Goal: Find contact information: Find contact information

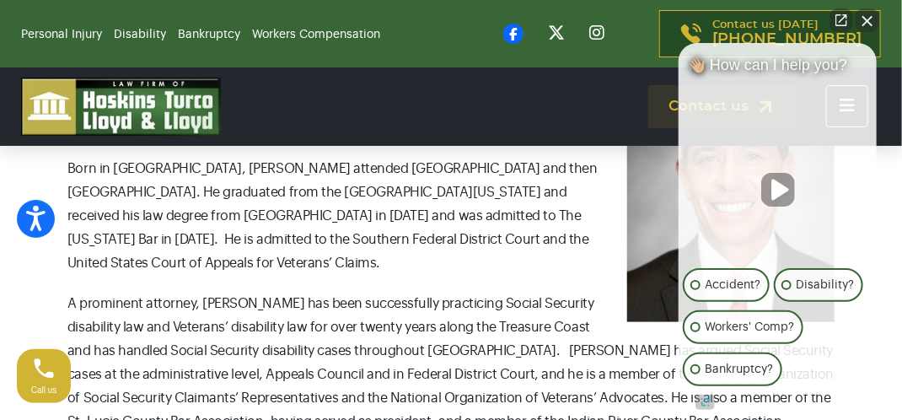
scroll to position [597, 0]
click at [870, 26] on button "Close Intaker Chat Widget" at bounding box center [868, 20] width 24 height 24
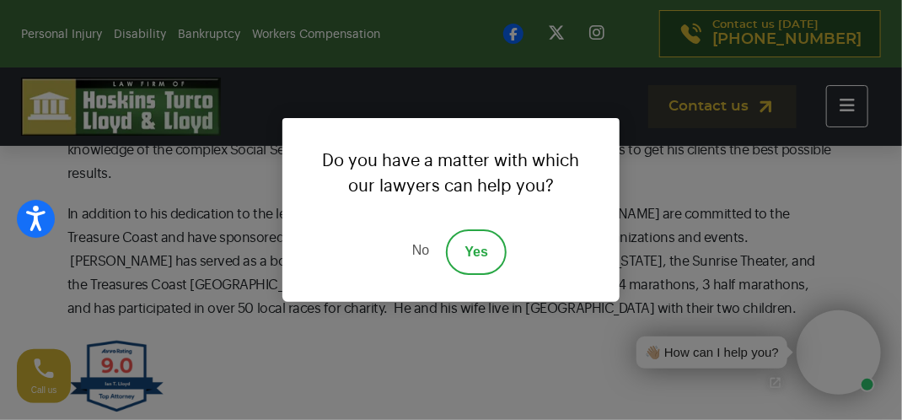
scroll to position [1003, 0]
click at [418, 250] on link "No" at bounding box center [420, 252] width 51 height 46
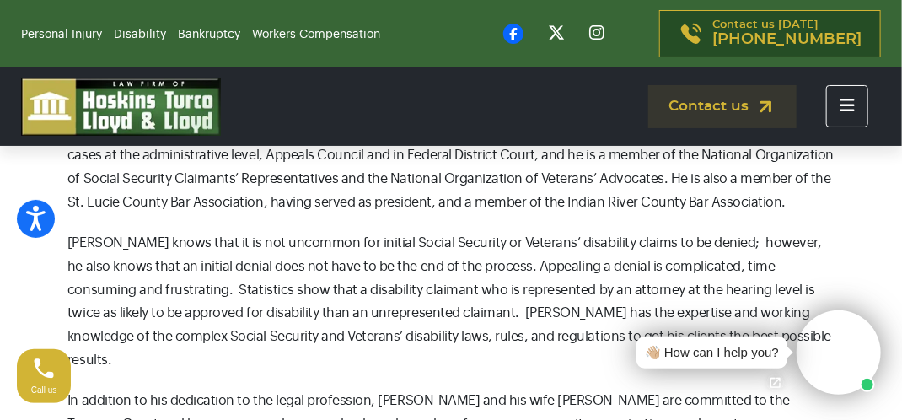
scroll to position [0, 0]
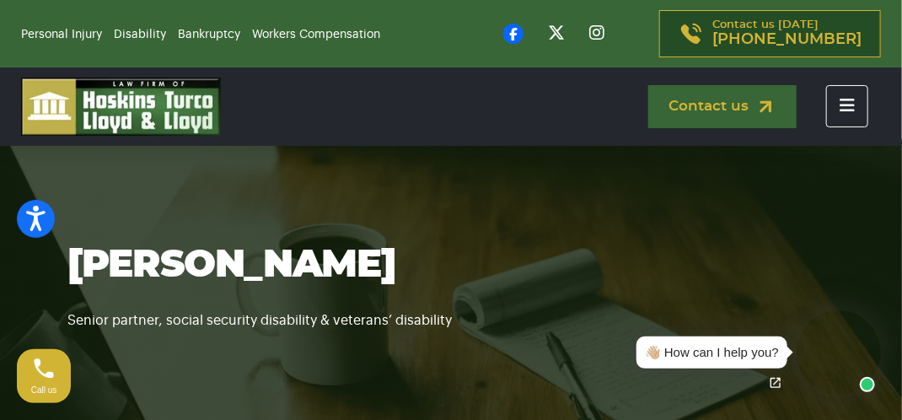
click at [696, 104] on link "Contact us" at bounding box center [722, 106] width 148 height 43
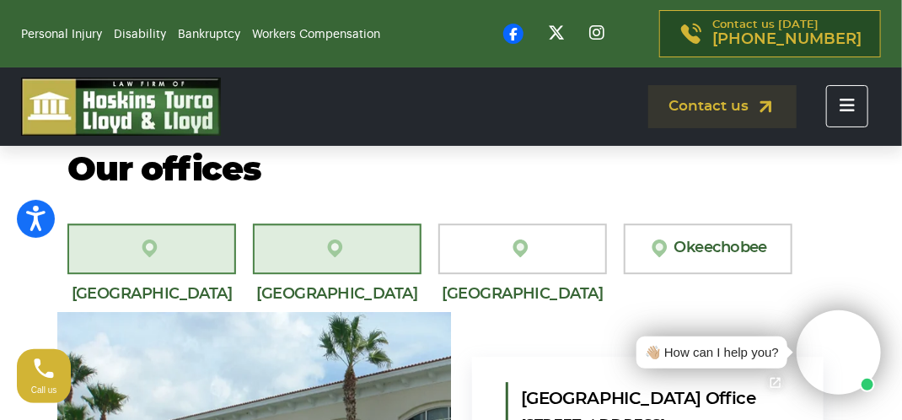
scroll to position [1567, 0]
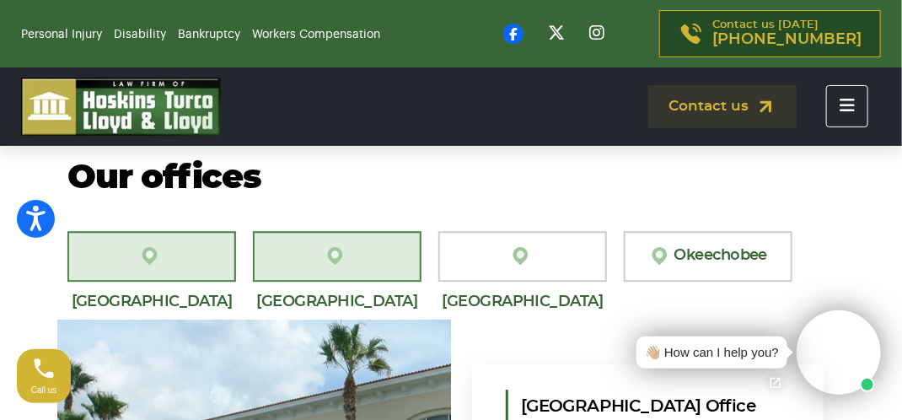
click at [358, 255] on link "[GEOGRAPHIC_DATA][PERSON_NAME]" at bounding box center [337, 256] width 169 height 51
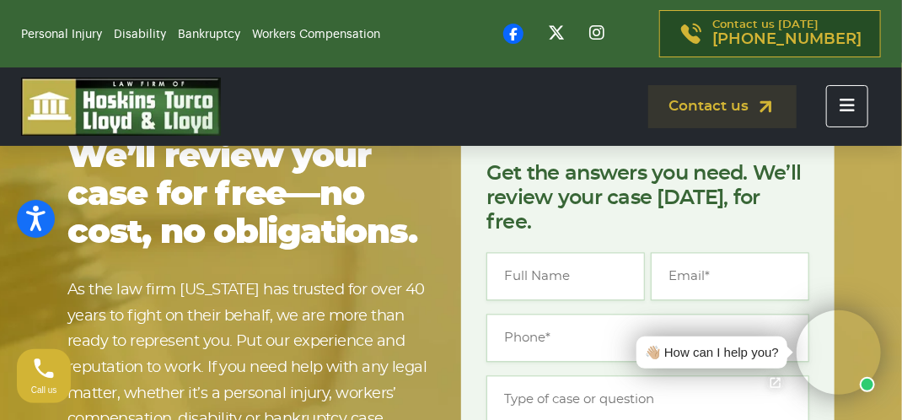
scroll to position [3364, 0]
